Goal: Transaction & Acquisition: Download file/media

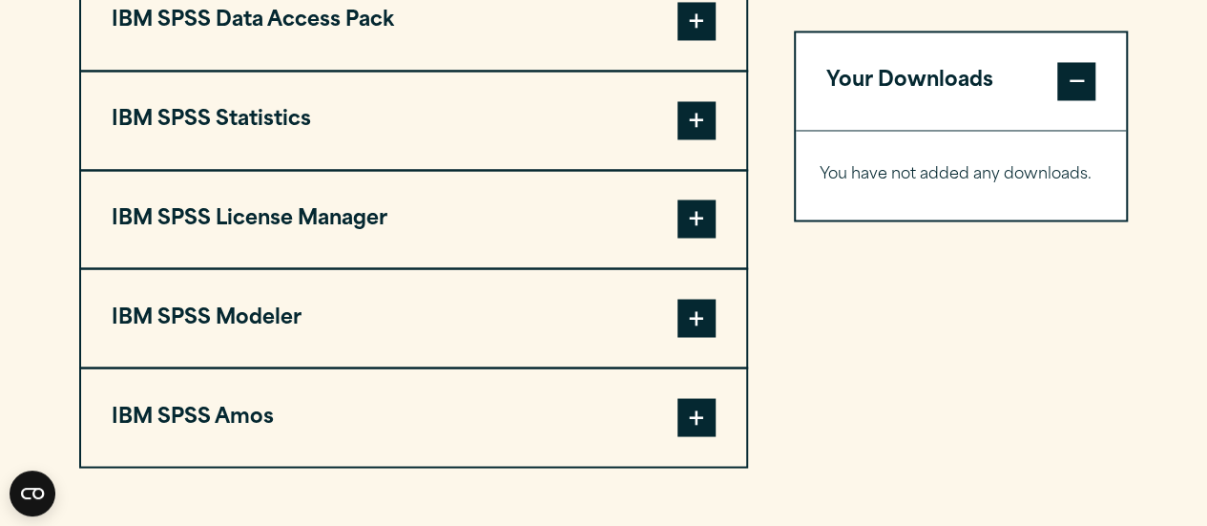
scroll to position [1575, 0]
click at [702, 129] on span at bounding box center [697, 121] width 38 height 38
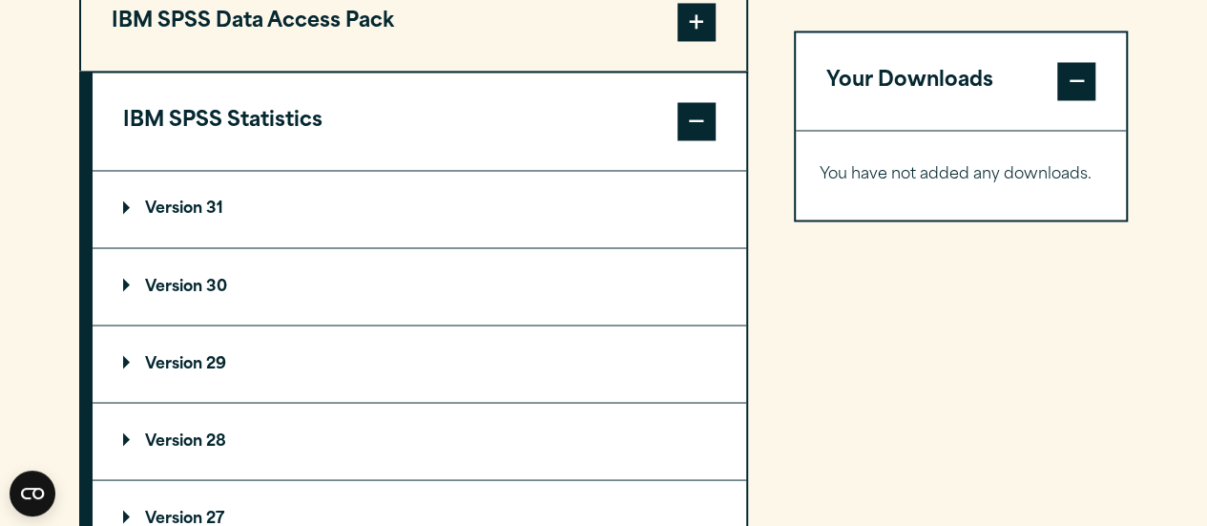
scroll to position [1573, 0]
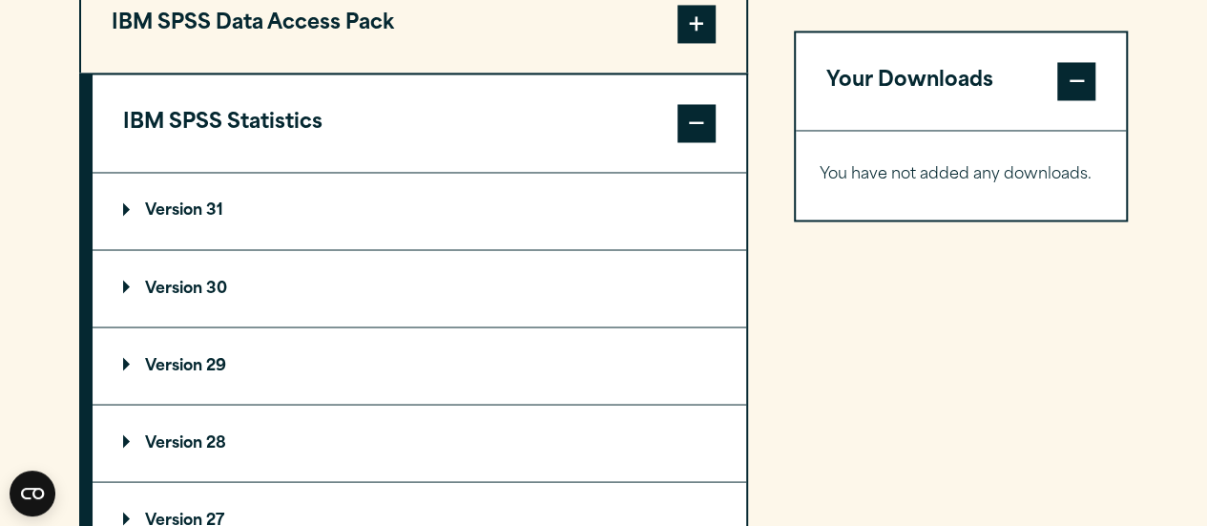
click at [126, 288] on p "Version 30" at bounding box center [175, 288] width 104 height 15
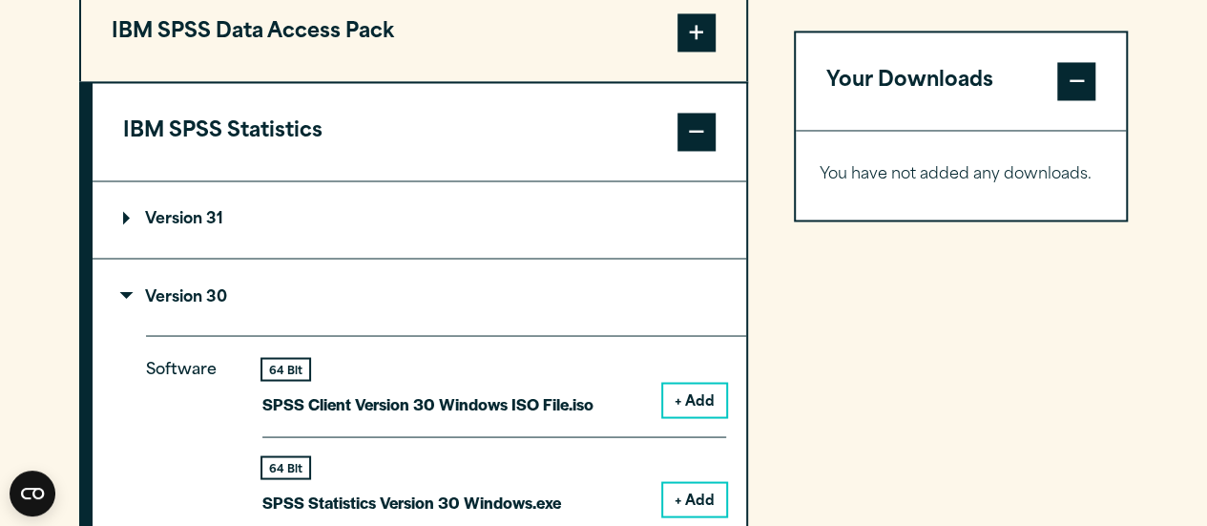
scroll to position [1519, 0]
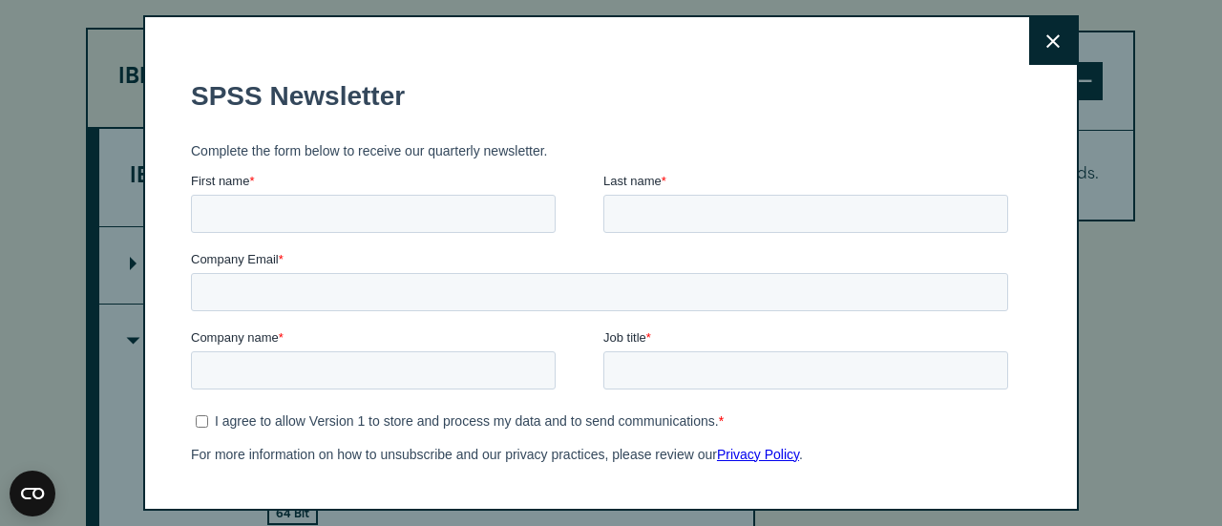
click at [123, 258] on div "Close" at bounding box center [611, 263] width 1222 height 526
click at [1029, 54] on button "Close" at bounding box center [1053, 41] width 48 height 48
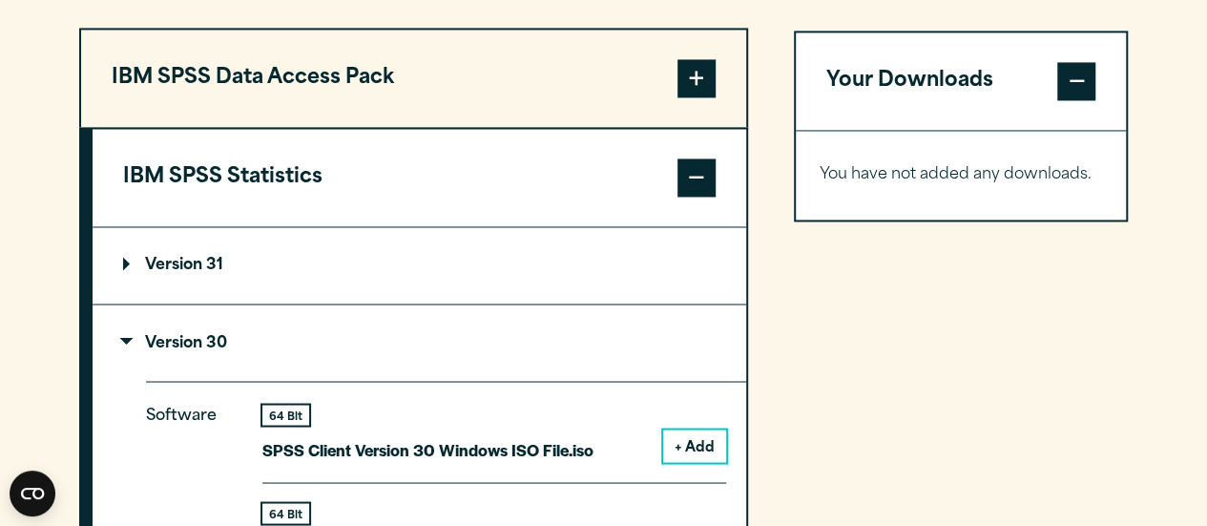
click at [120, 266] on summary "Version 31" at bounding box center [420, 265] width 654 height 76
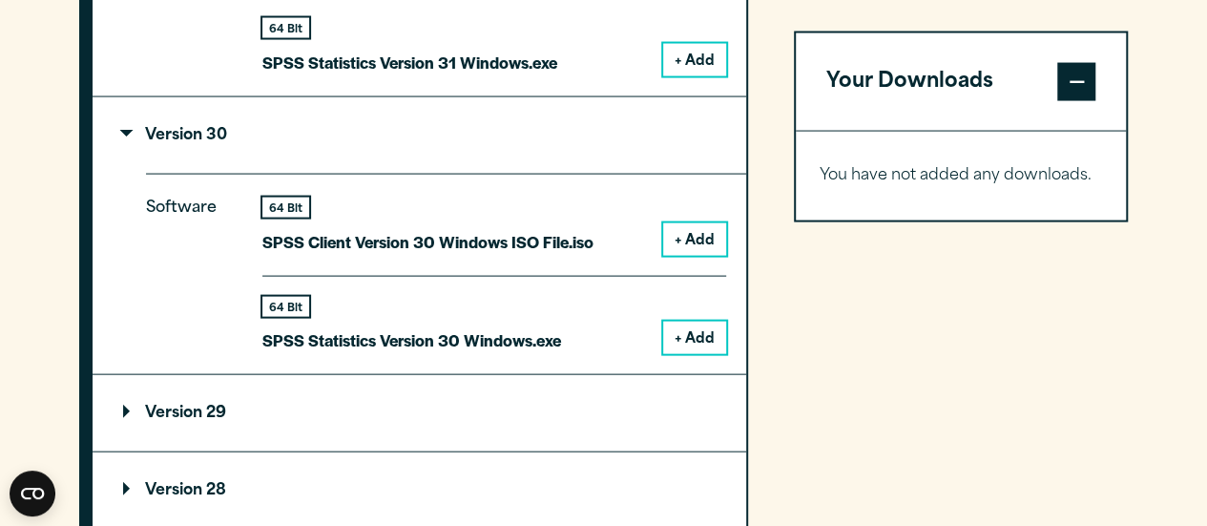
scroll to position [1927, 0]
click at [702, 335] on button "+ Add" at bounding box center [694, 337] width 63 height 32
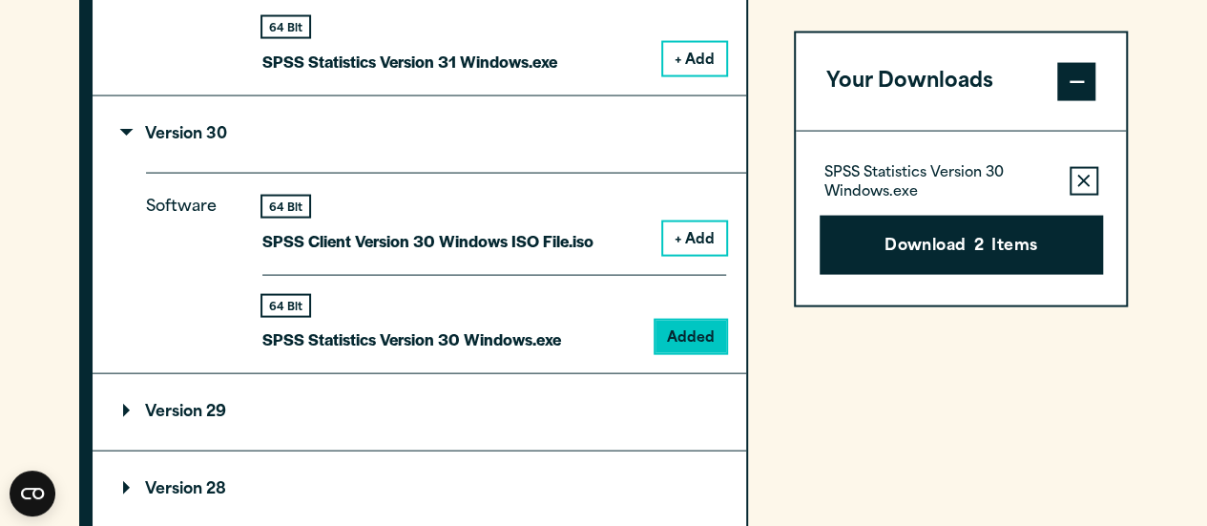
click at [1070, 84] on span at bounding box center [1077, 81] width 38 height 38
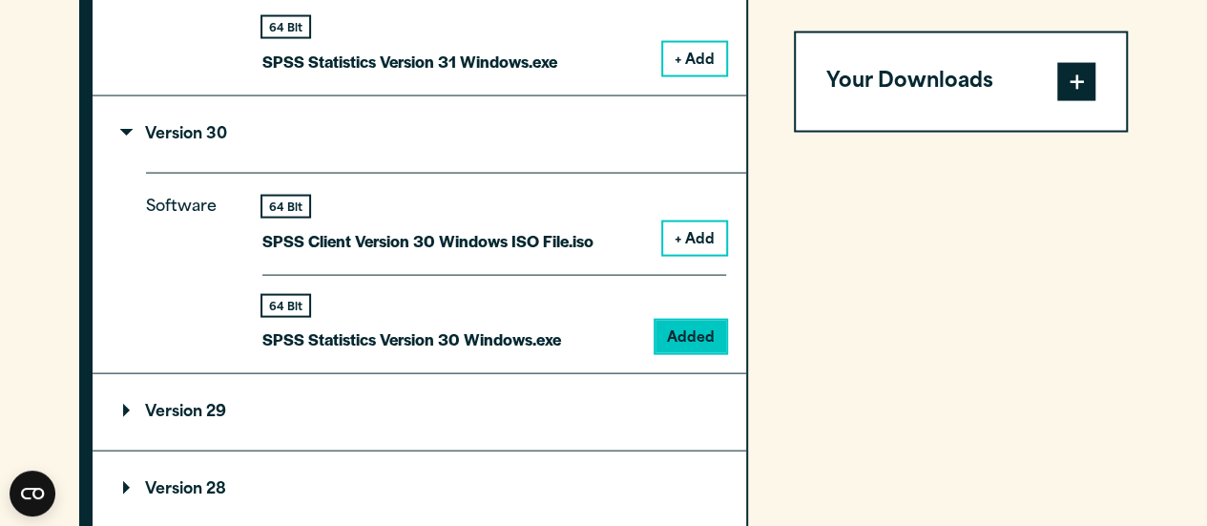
click at [1070, 84] on span at bounding box center [1077, 81] width 38 height 38
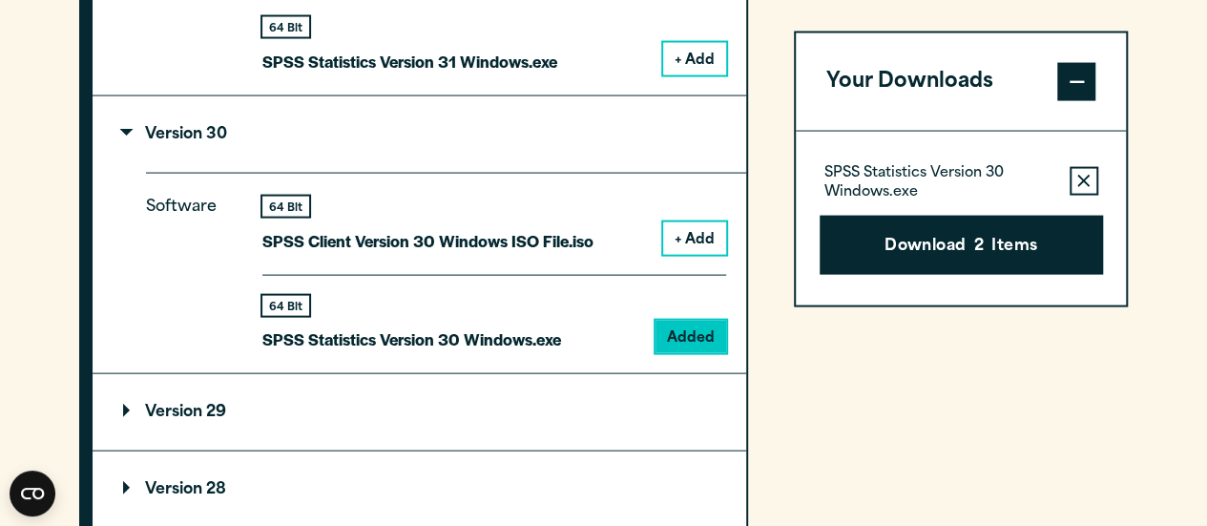
click at [958, 177] on p "SPSS Statistics Version 30 Windows.exe" at bounding box center [940, 182] width 230 height 38
click at [957, 255] on button "Download 2 Items" at bounding box center [961, 244] width 283 height 59
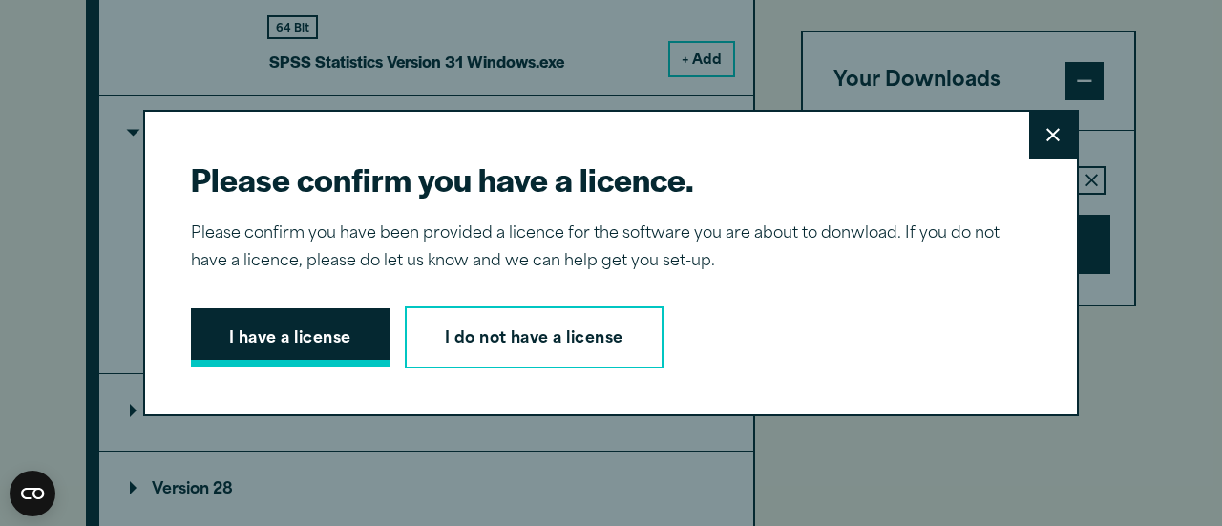
click at [321, 335] on button "I have a license" at bounding box center [290, 337] width 199 height 59
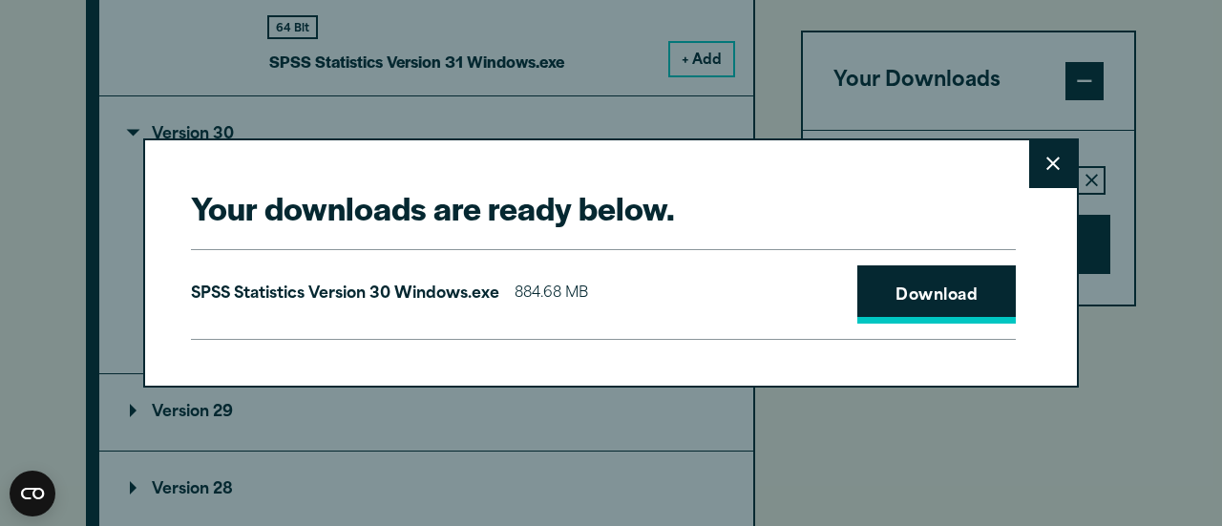
click at [893, 301] on link "Download" at bounding box center [936, 294] width 158 height 59
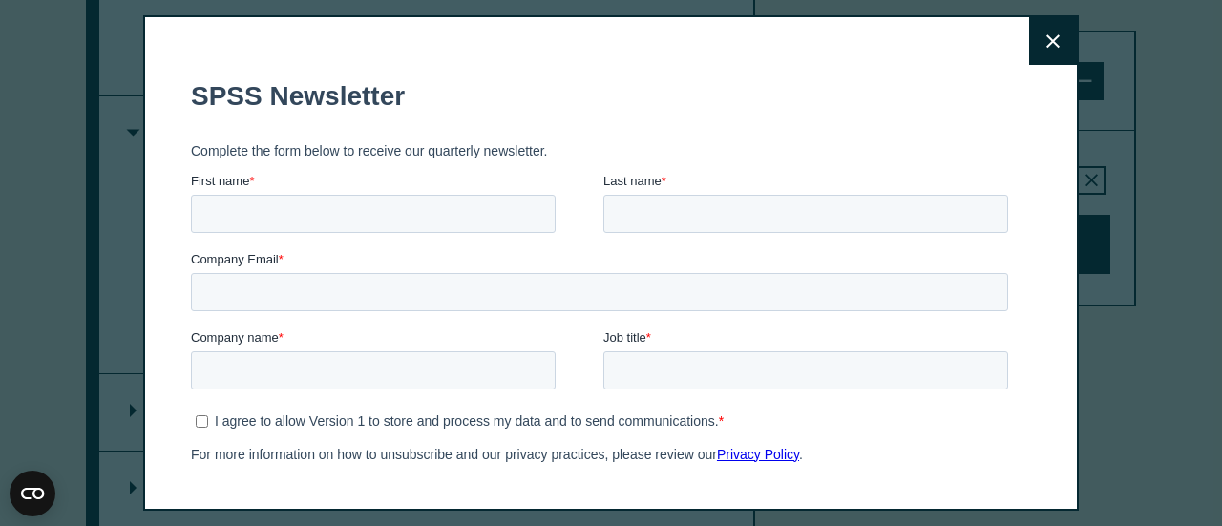
click at [1046, 46] on icon at bounding box center [1052, 40] width 13 height 13
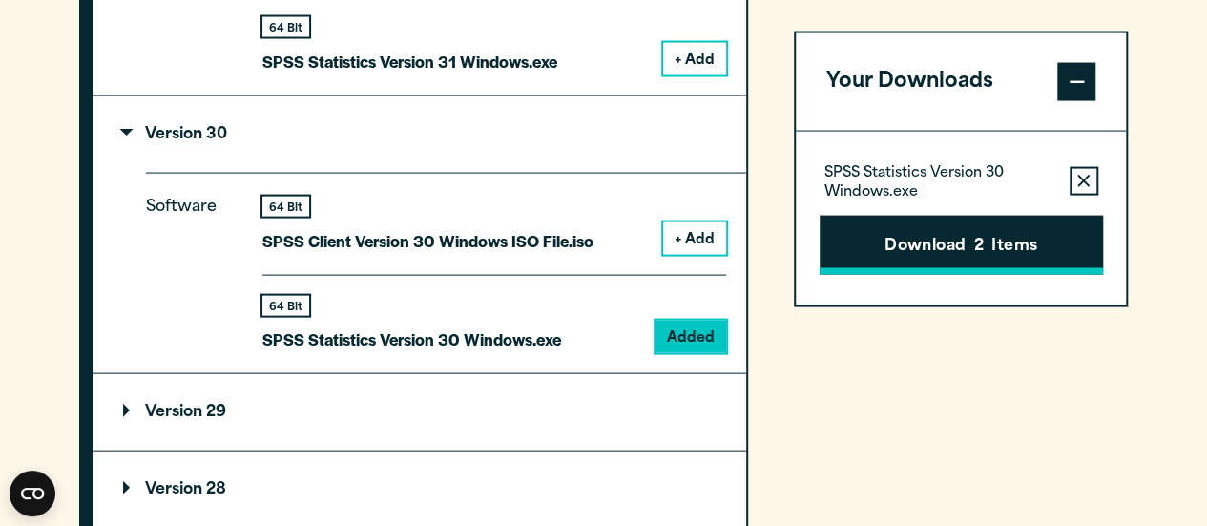
click at [972, 240] on button "Download 2 Items" at bounding box center [961, 244] width 283 height 59
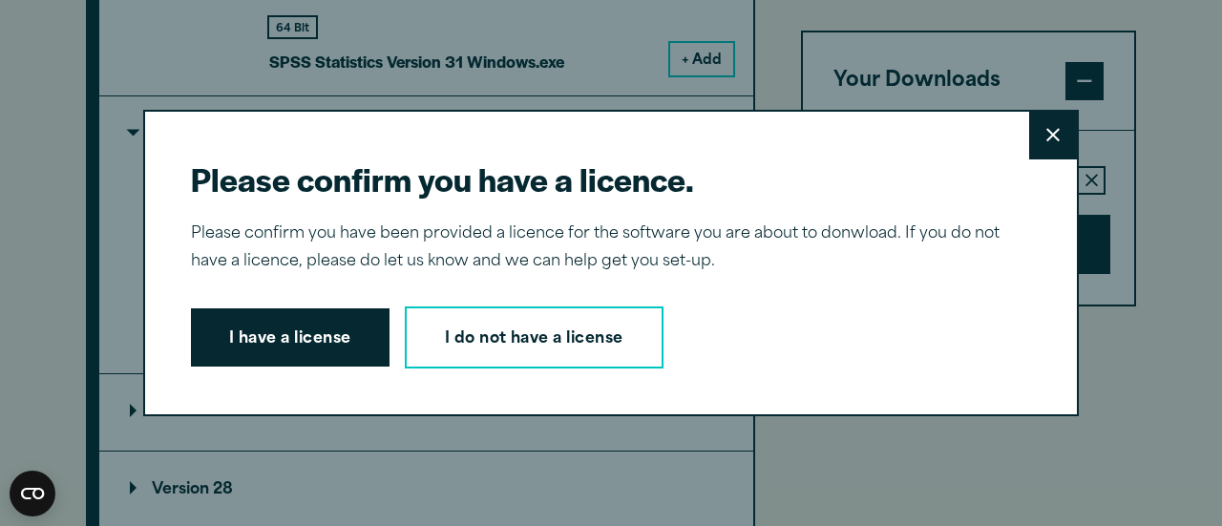
click at [1037, 136] on button "Close" at bounding box center [1053, 136] width 48 height 48
